Goal: Book appointment/travel/reservation

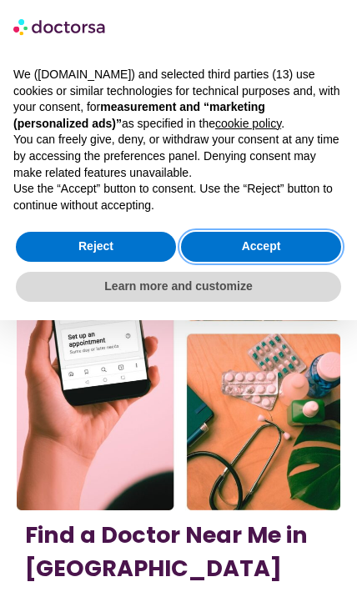
click at [285, 244] on button "Accept" at bounding box center [261, 247] width 160 height 30
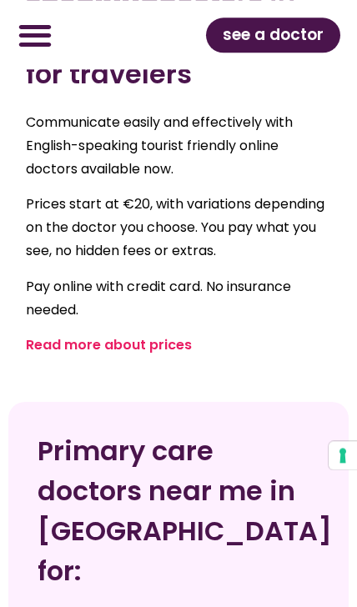
scroll to position [1703, 0]
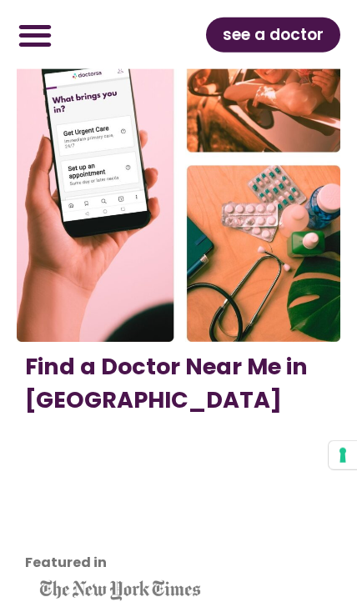
scroll to position [0, 0]
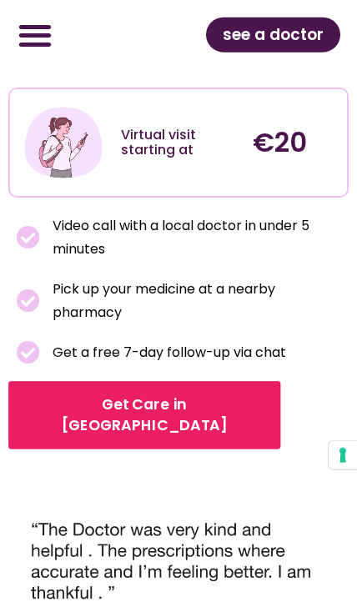
scroll to position [602, 0]
click at [162, 396] on span "Get Care in Warsaw" at bounding box center [145, 415] width 238 height 43
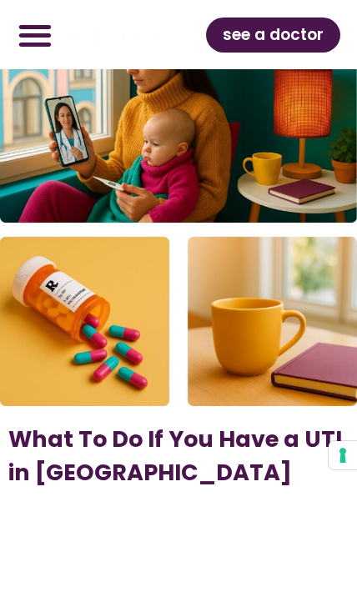
scroll to position [602, 0]
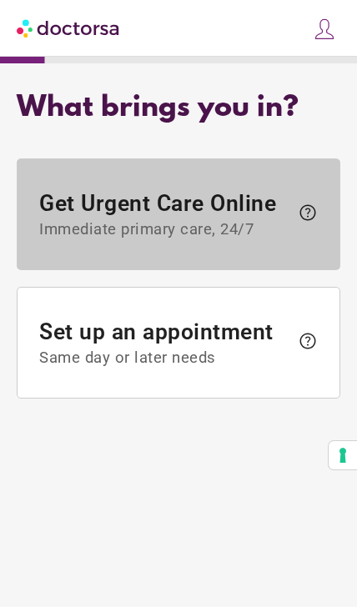
click at [244, 210] on span "Get Urgent Care Online Immediate primary care, 24/7" at bounding box center [164, 214] width 250 height 48
